Goal: Find specific page/section: Find specific page/section

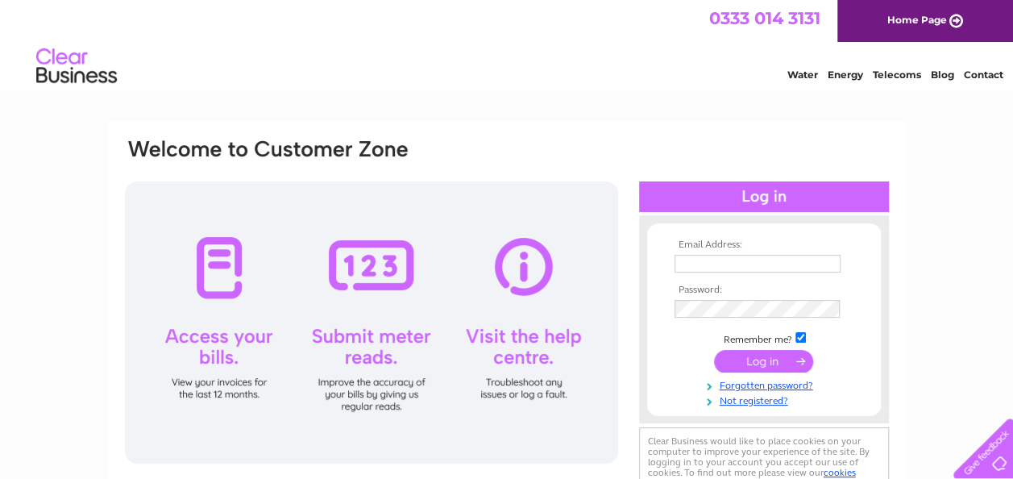
type input "kirsty.jack@norwoodconstruction.co.uk"
click at [764, 354] on input "submit" at bounding box center [763, 361] width 99 height 23
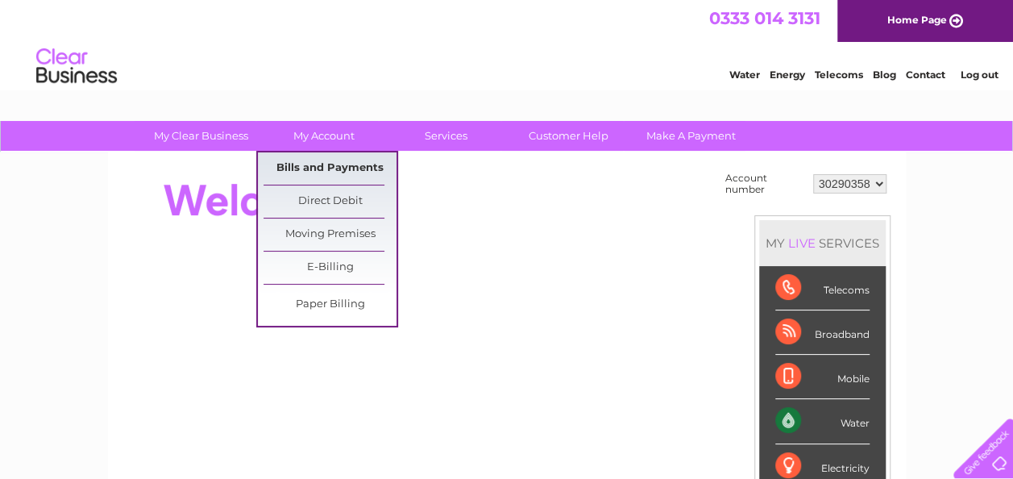
click at [325, 165] on link "Bills and Payments" at bounding box center [330, 168] width 133 height 32
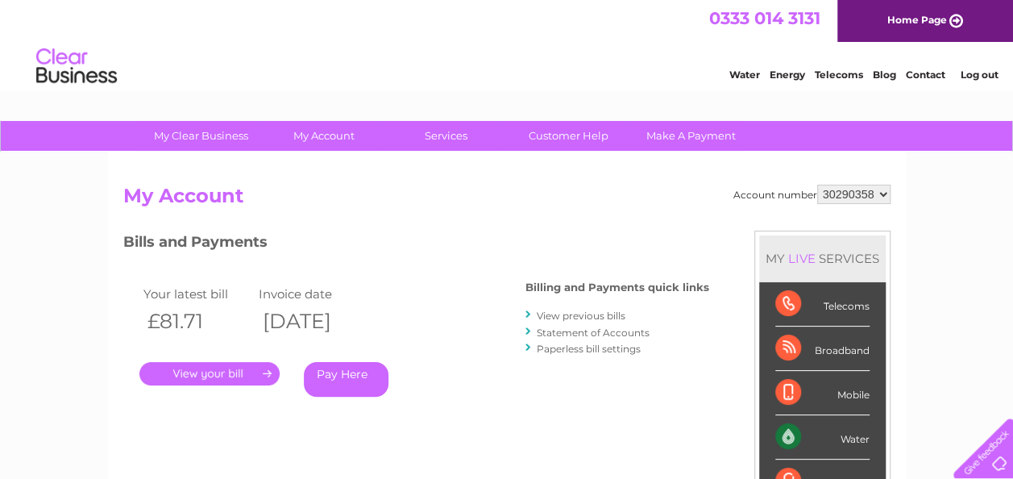
click at [227, 372] on link "." at bounding box center [209, 373] width 140 height 23
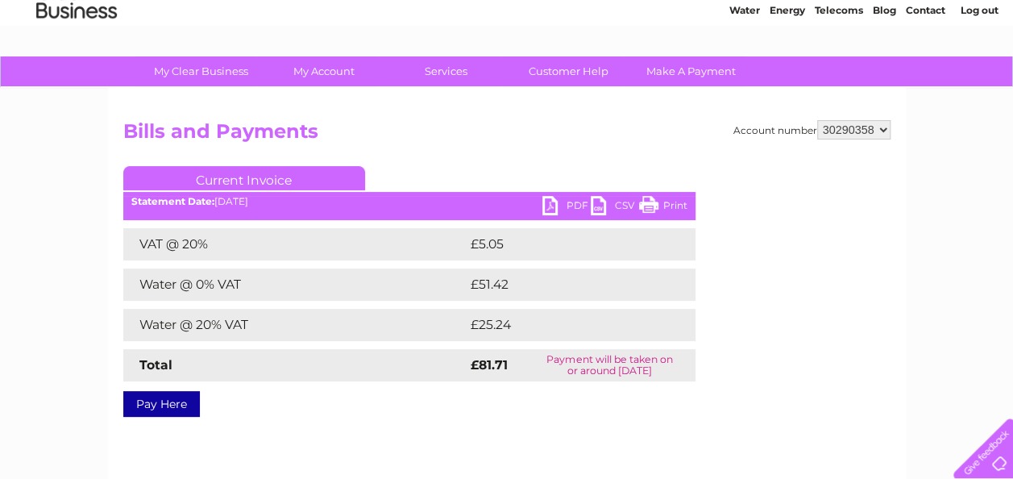
scroll to position [69, 0]
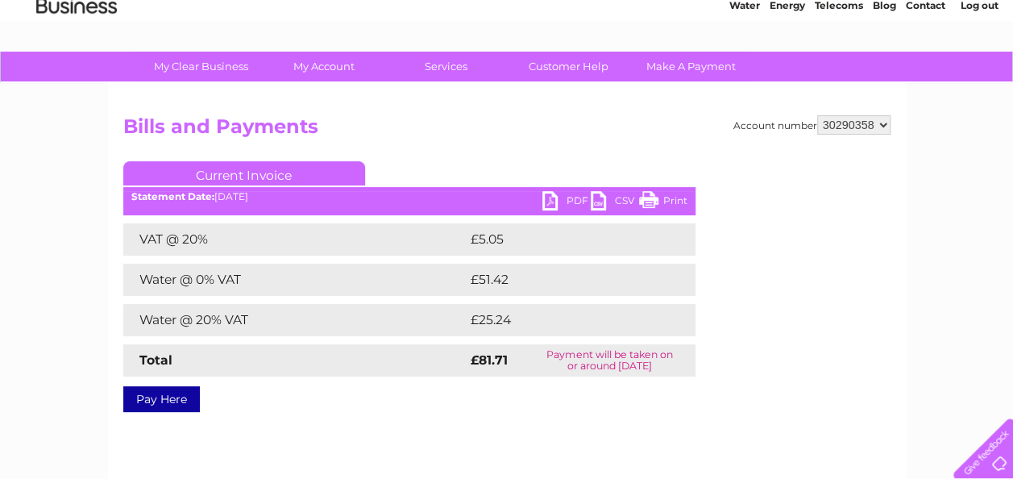
click at [551, 202] on link "PDF" at bounding box center [566, 202] width 48 height 23
